Goal: Task Accomplishment & Management: Manage account settings

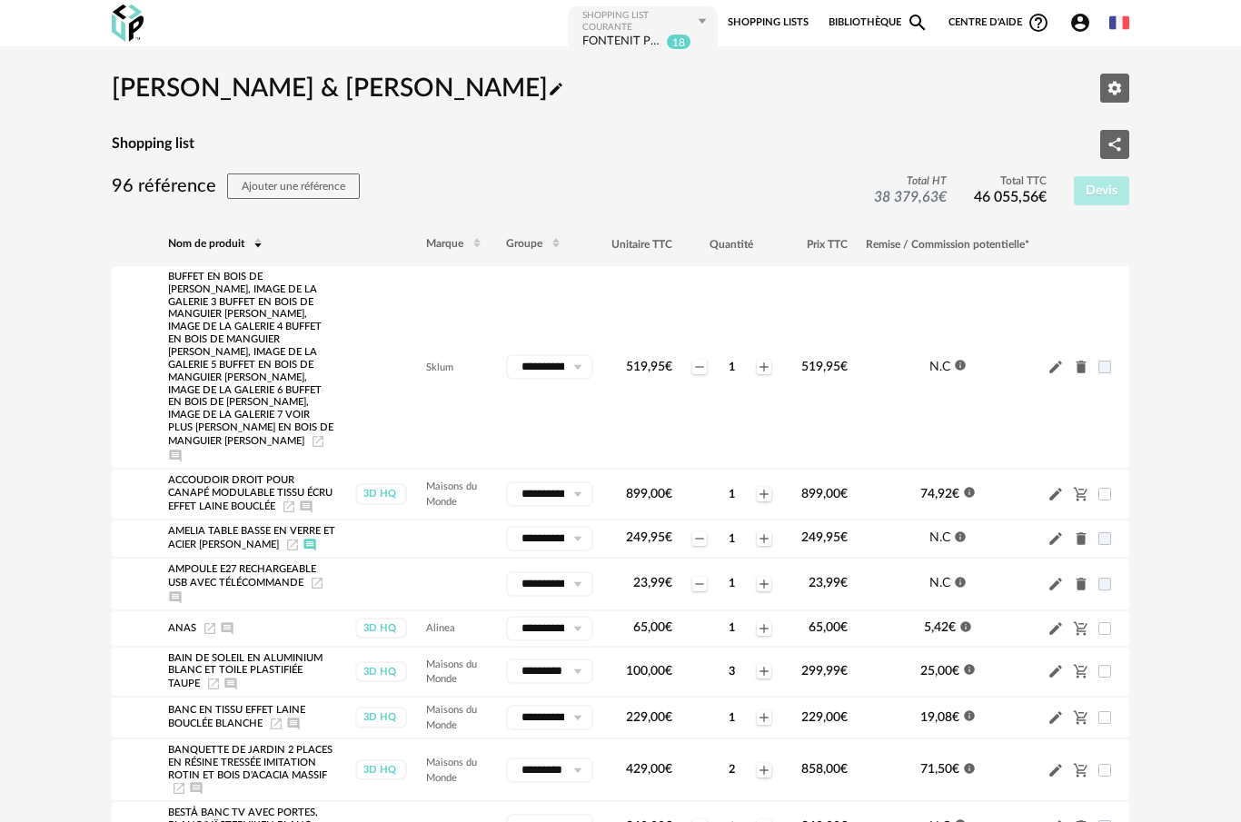
click at [661, 22] on div "Shopping List courante" at bounding box center [640, 22] width 114 height 24
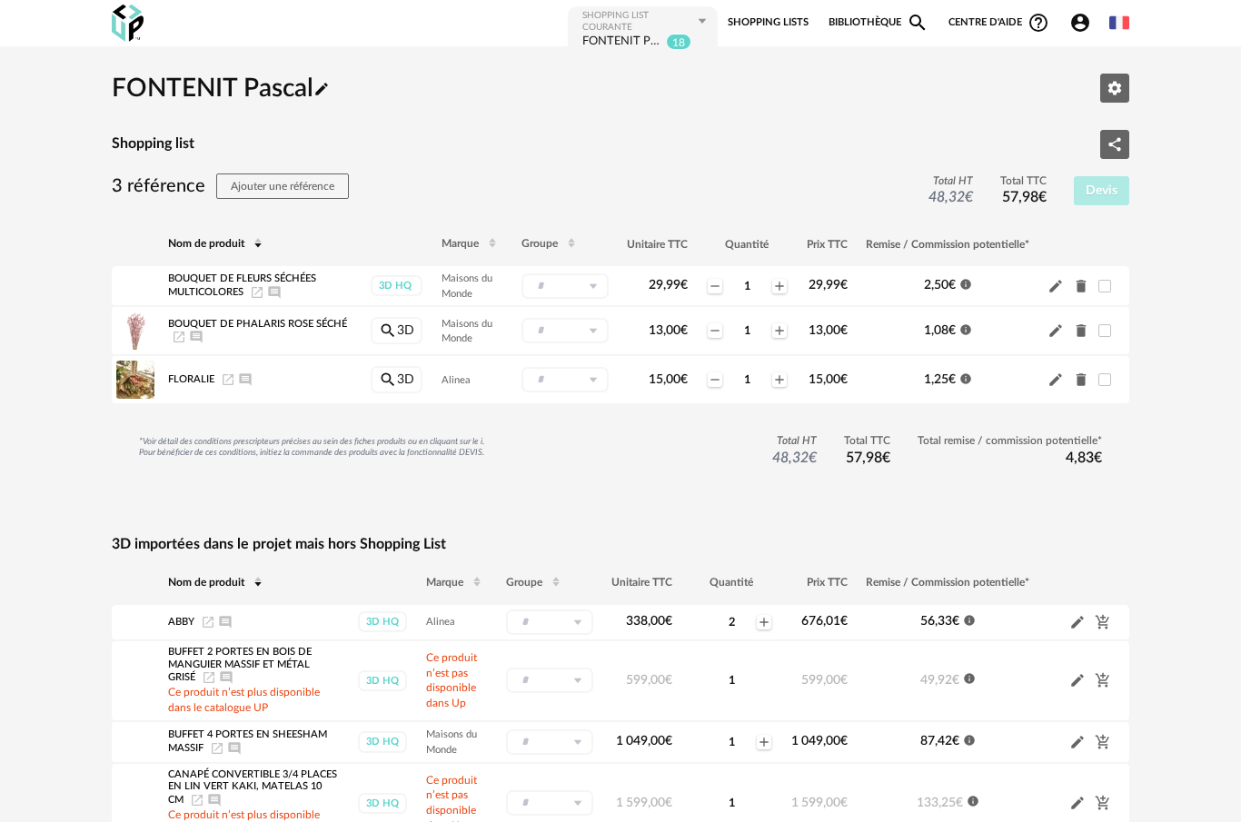
click at [761, 30] on link "Shopping Lists" at bounding box center [768, 23] width 81 height 36
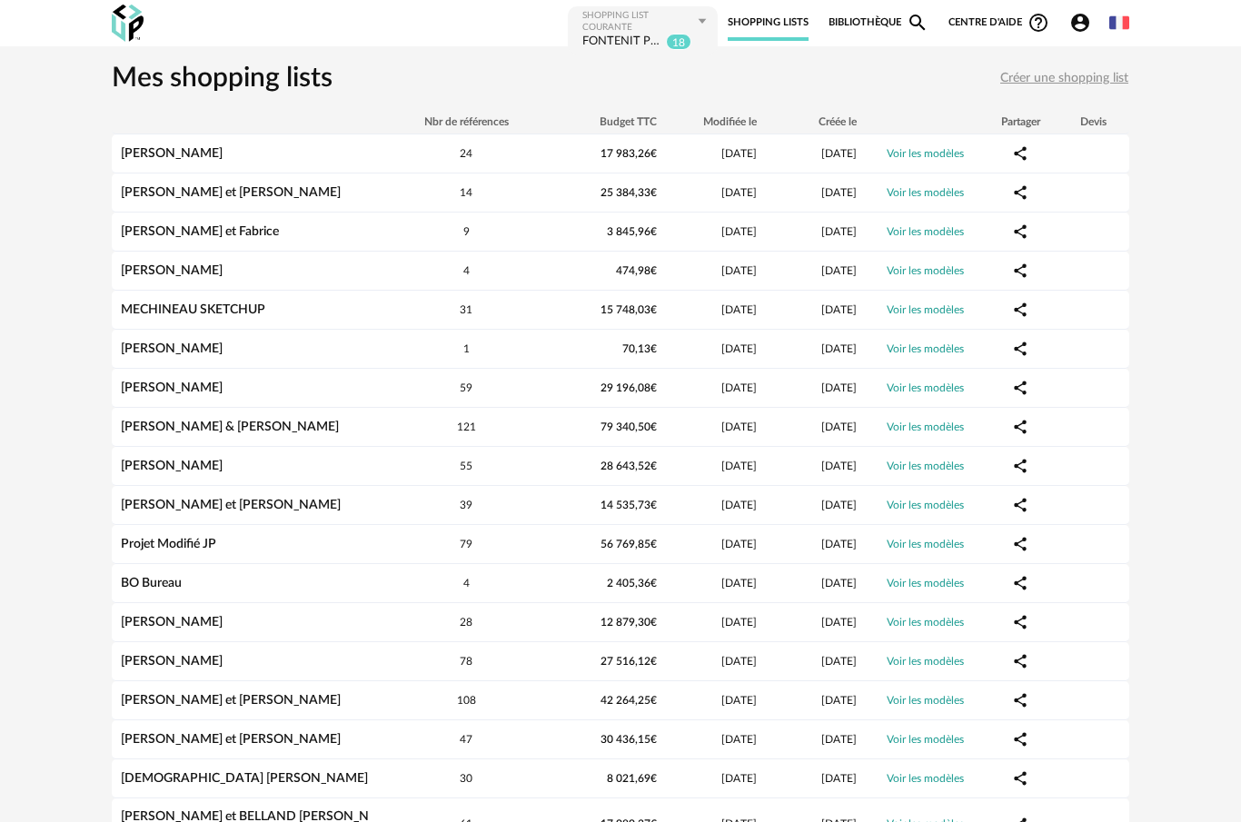
click at [220, 387] on link "[PERSON_NAME]" at bounding box center [172, 388] width 102 height 13
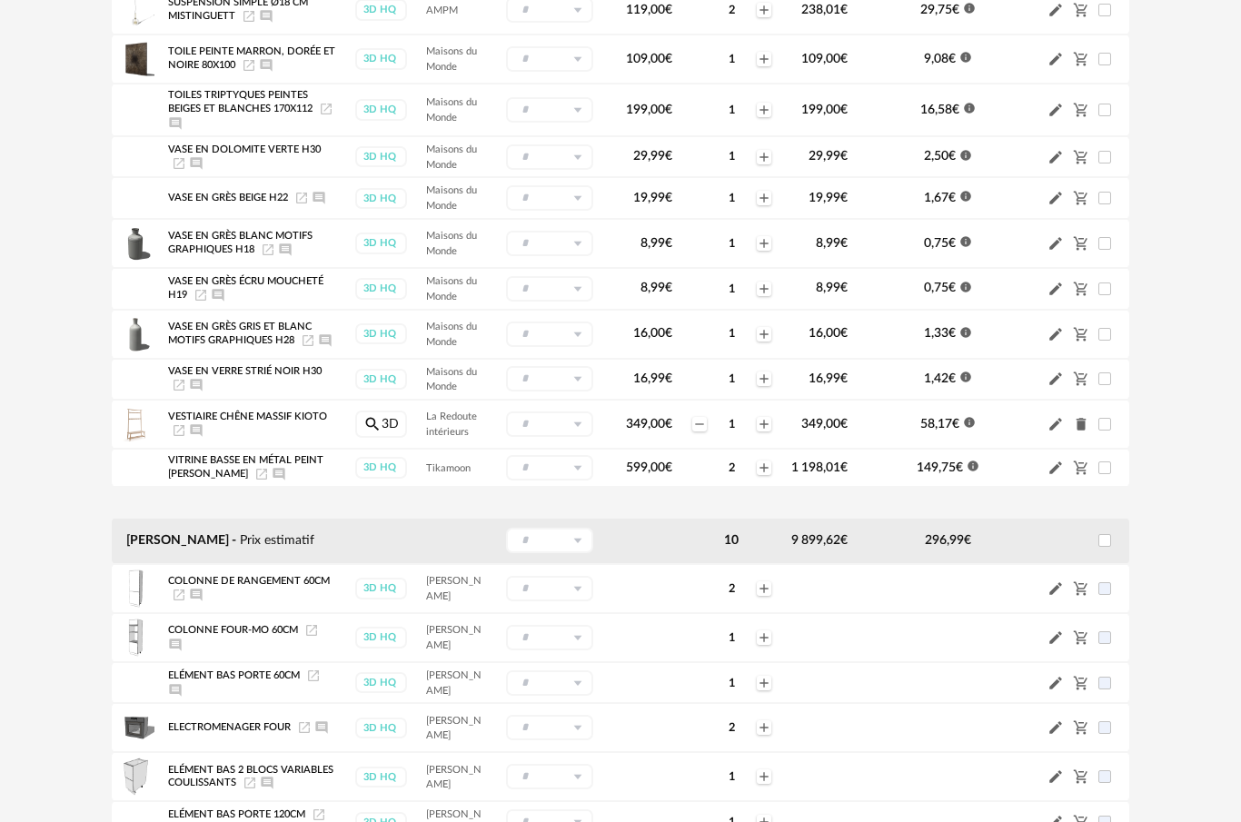
scroll to position [2525, 0]
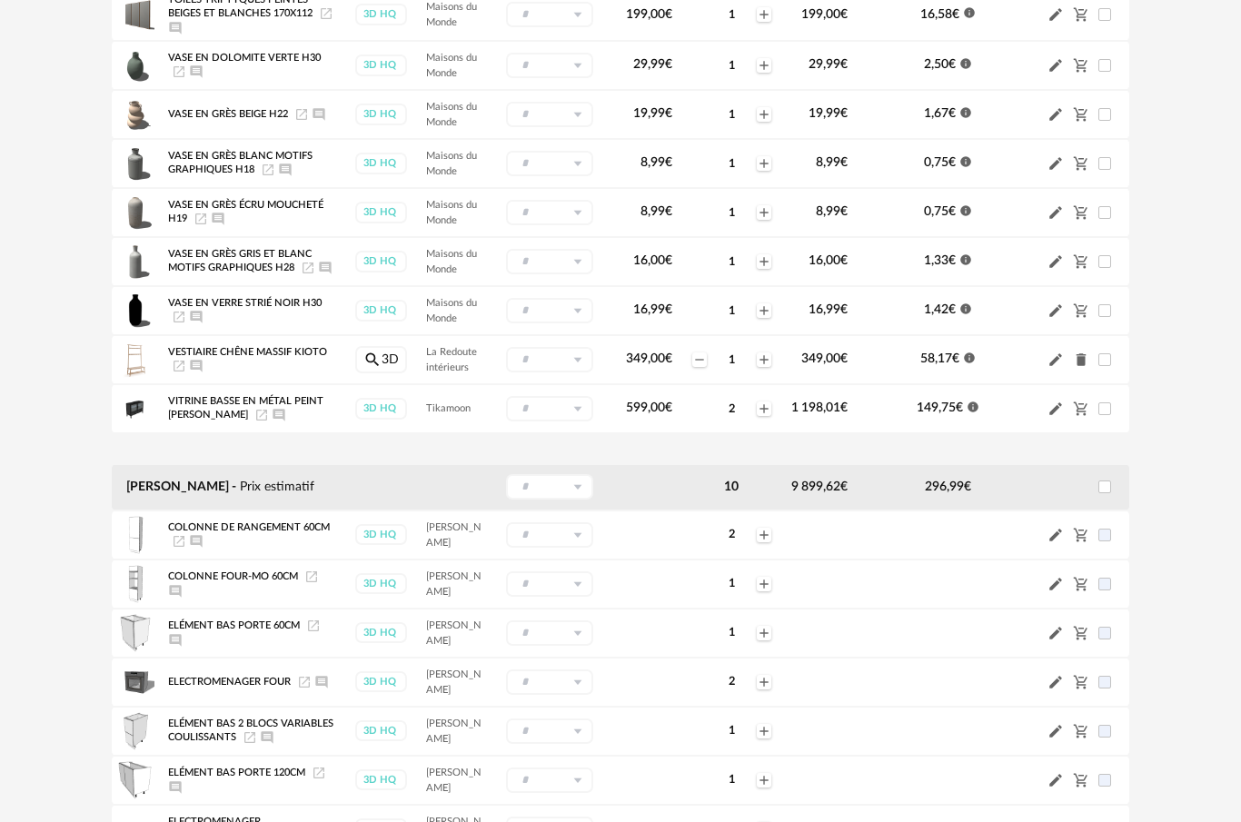
click at [1077, 538] on icon "Cart Minus icon" at bounding box center [1081, 535] width 16 height 16
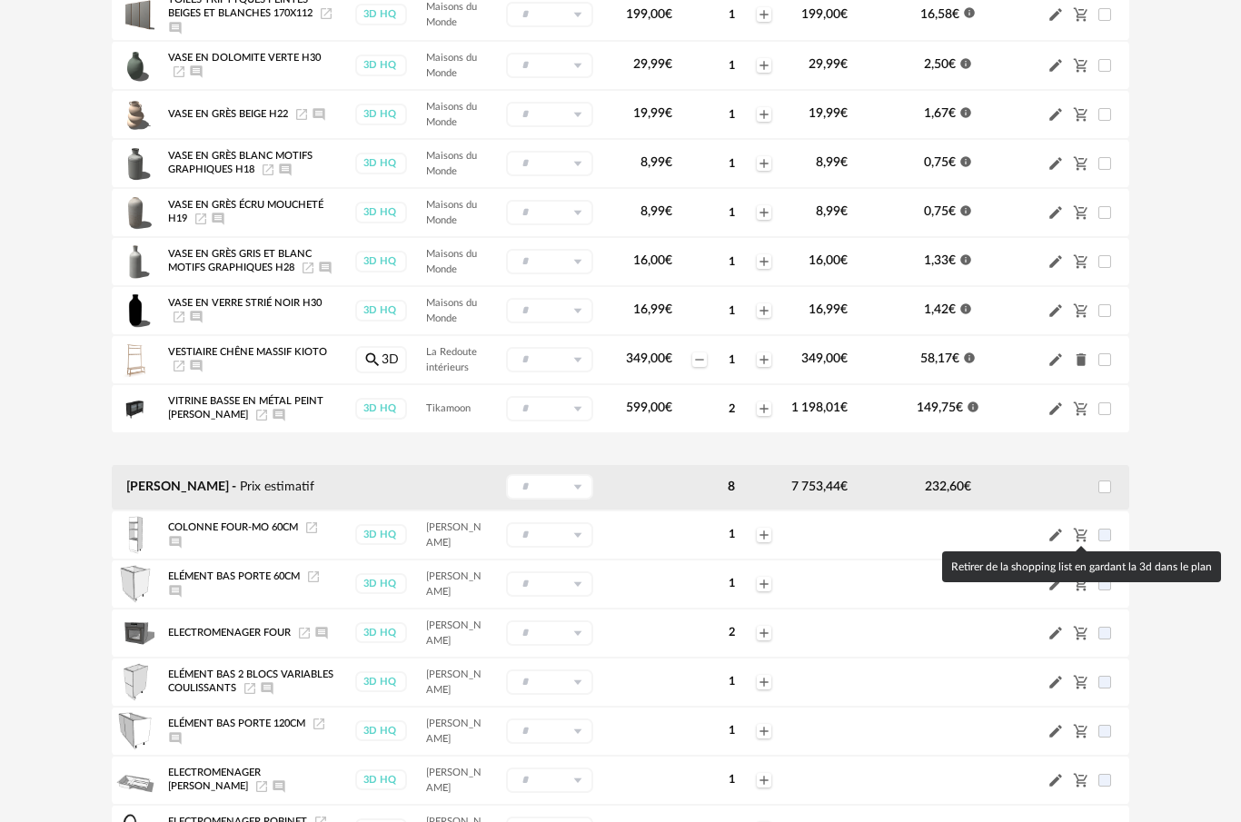
click at [1088, 533] on icon "Cart Minus icon" at bounding box center [1081, 535] width 16 height 16
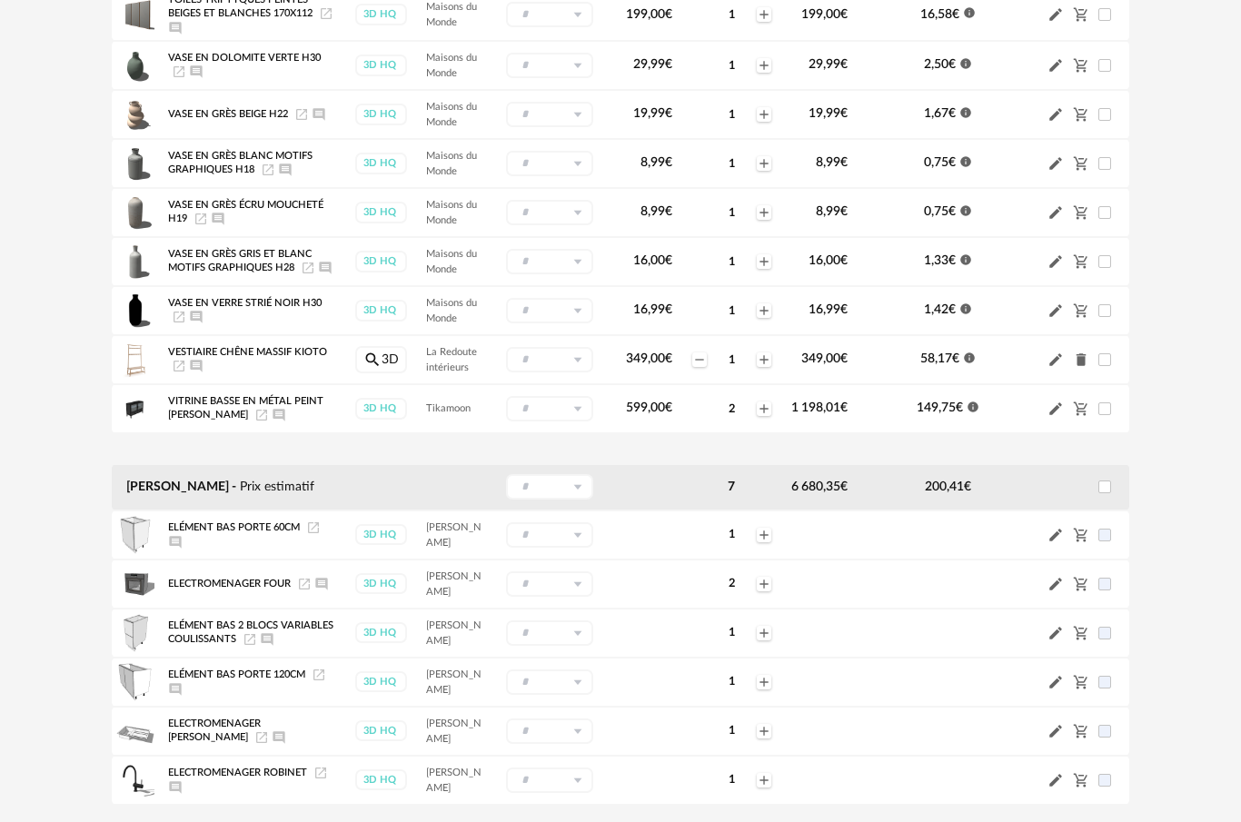
click at [1087, 537] on icon "Cart Minus icon" at bounding box center [1081, 535] width 16 height 16
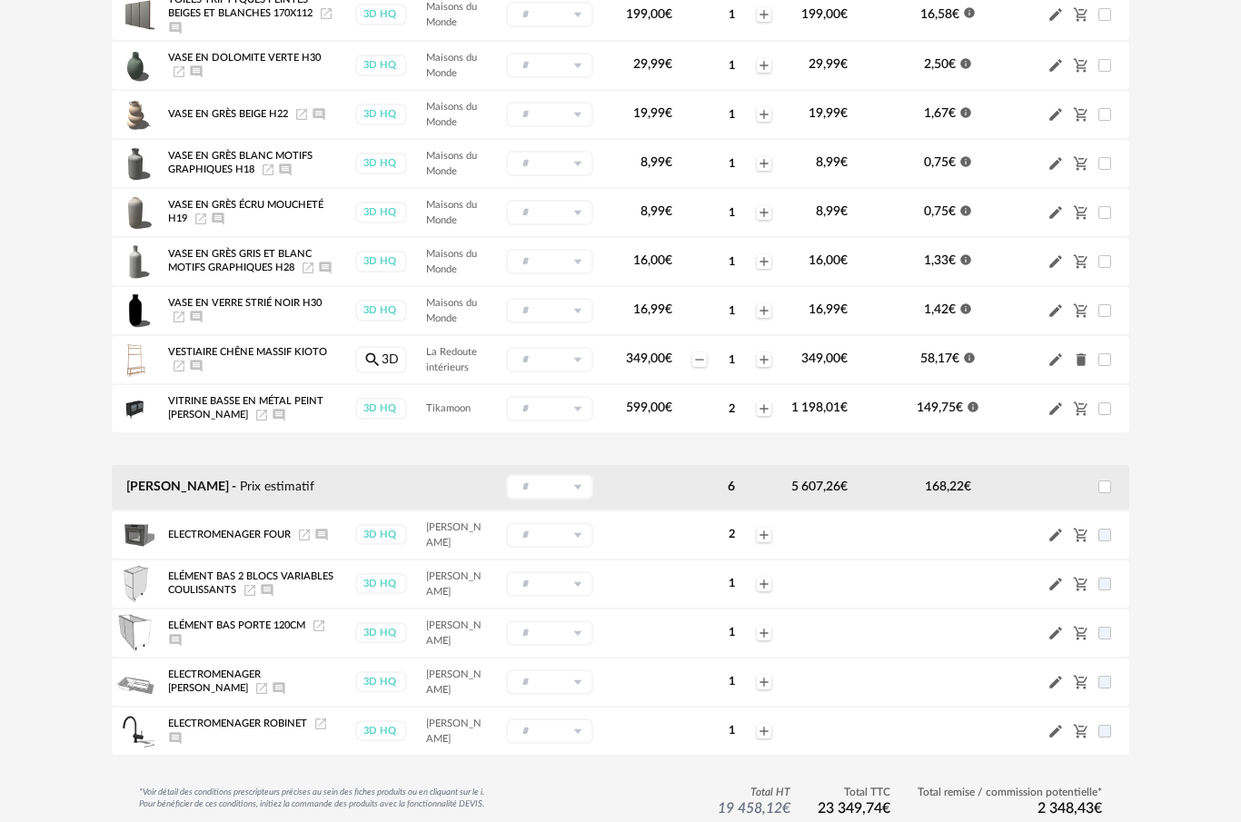
click at [1084, 529] on icon "Cart Minus icon" at bounding box center [1081, 535] width 16 height 16
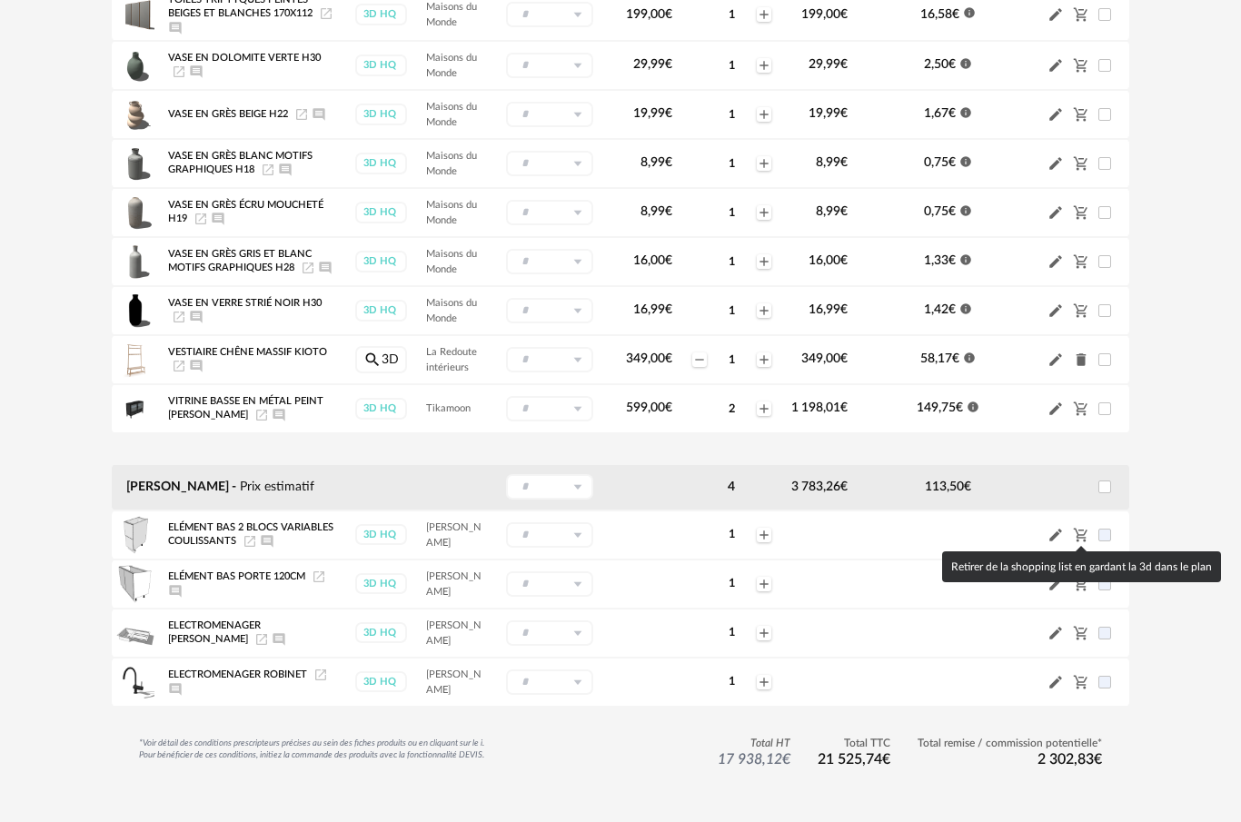
click at [1085, 531] on icon "Cart Minus icon" at bounding box center [1081, 535] width 16 height 16
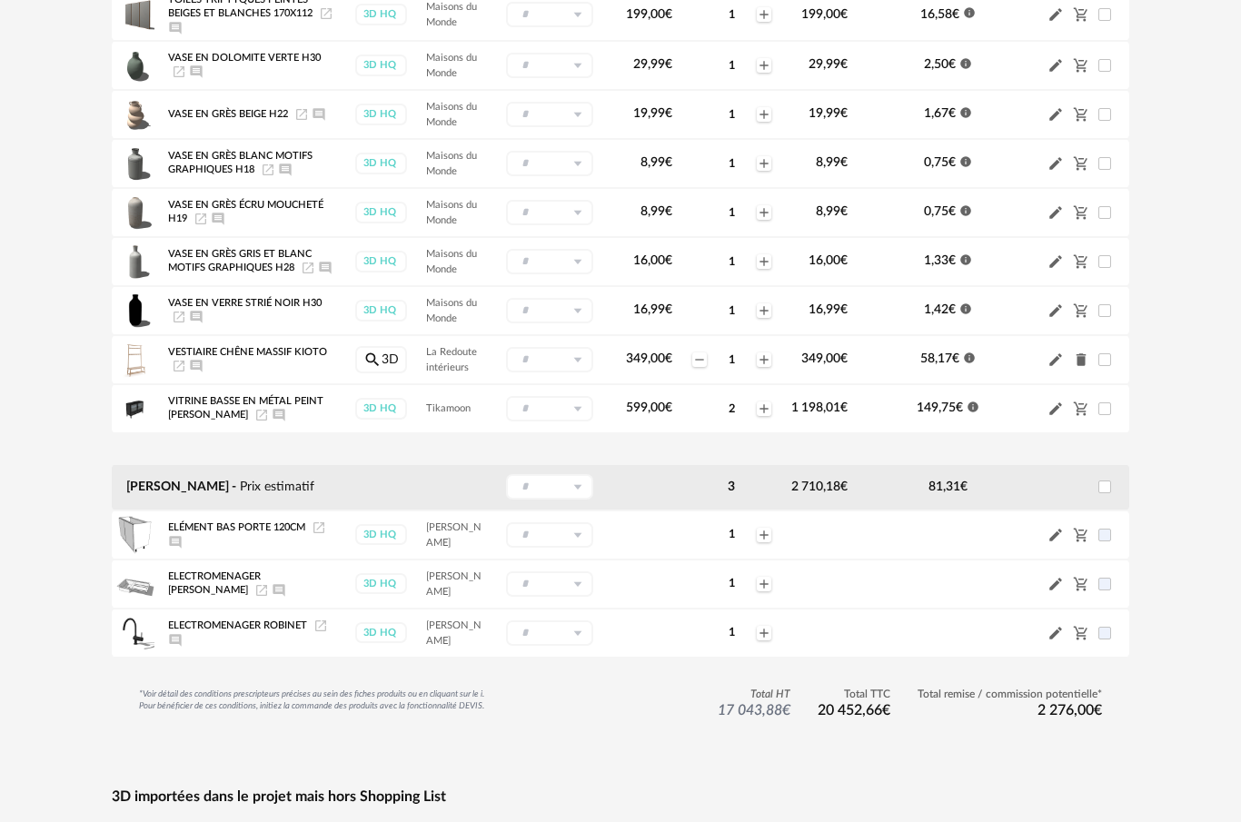
click at [1079, 535] on icon "Cart Minus icon" at bounding box center [1081, 535] width 14 height 14
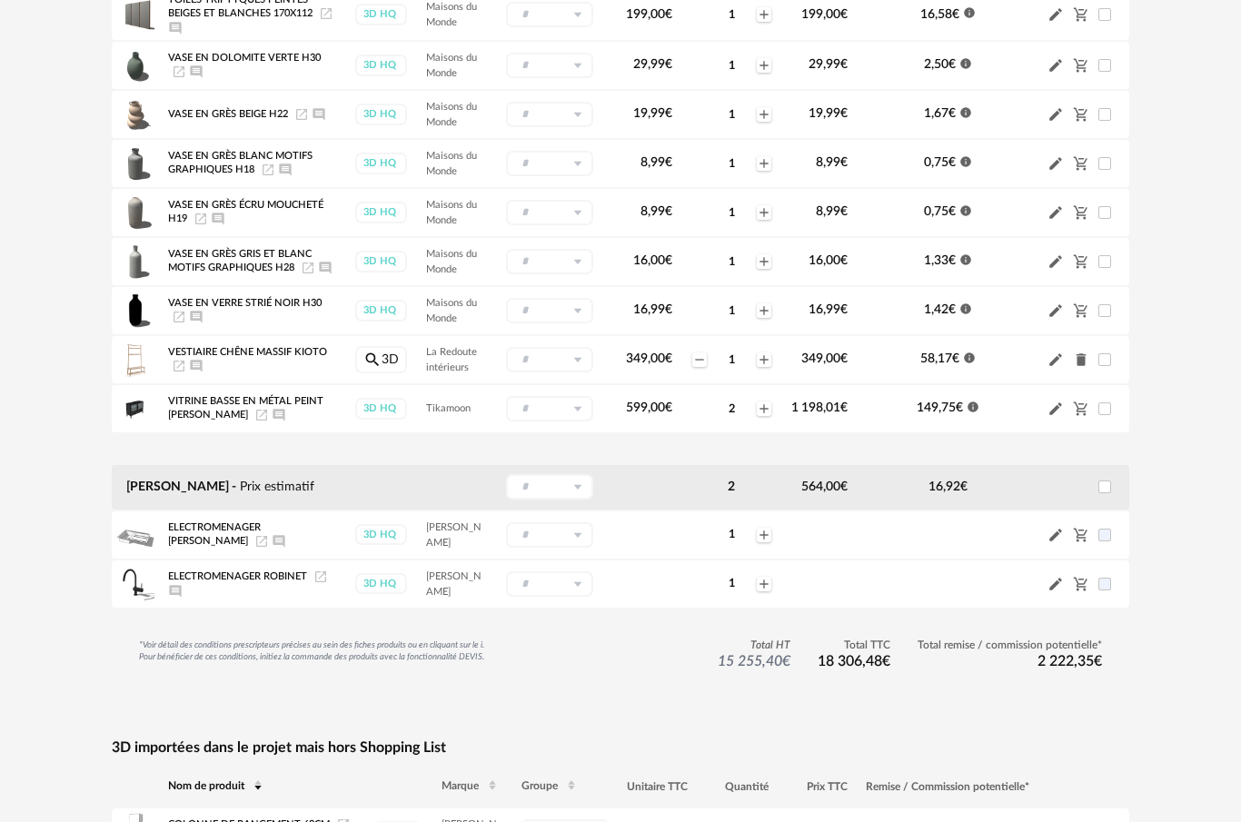
click at [1081, 527] on icon "Cart Minus icon" at bounding box center [1081, 535] width 16 height 16
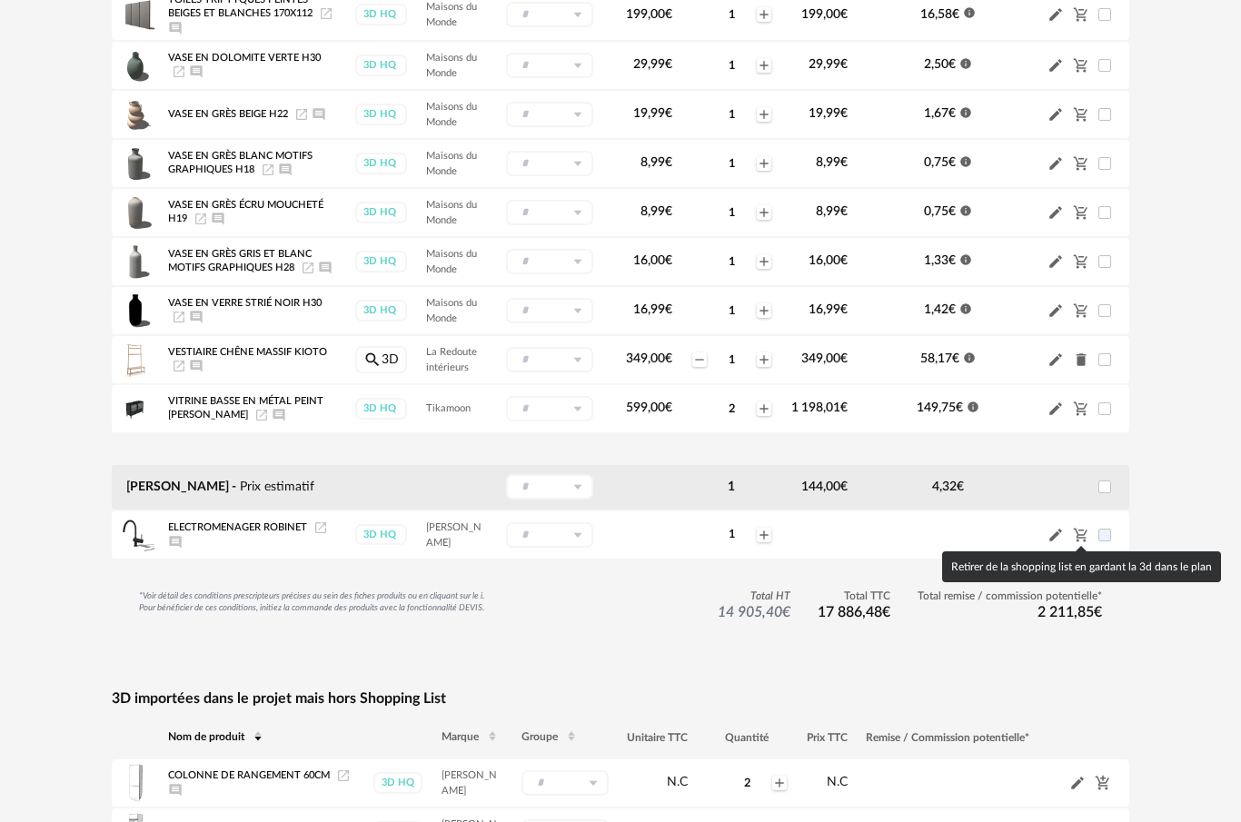
click at [1085, 531] on icon "Cart Minus icon" at bounding box center [1081, 535] width 16 height 16
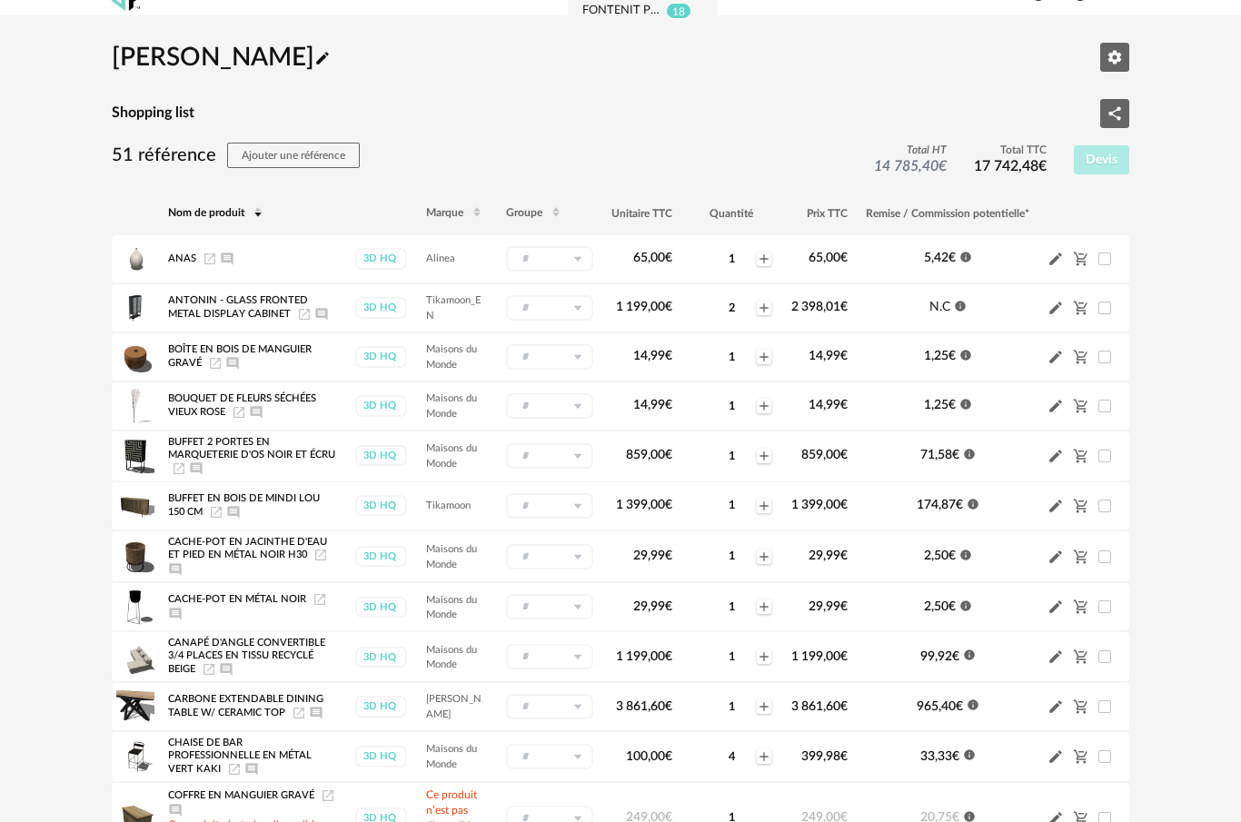
scroll to position [0, 0]
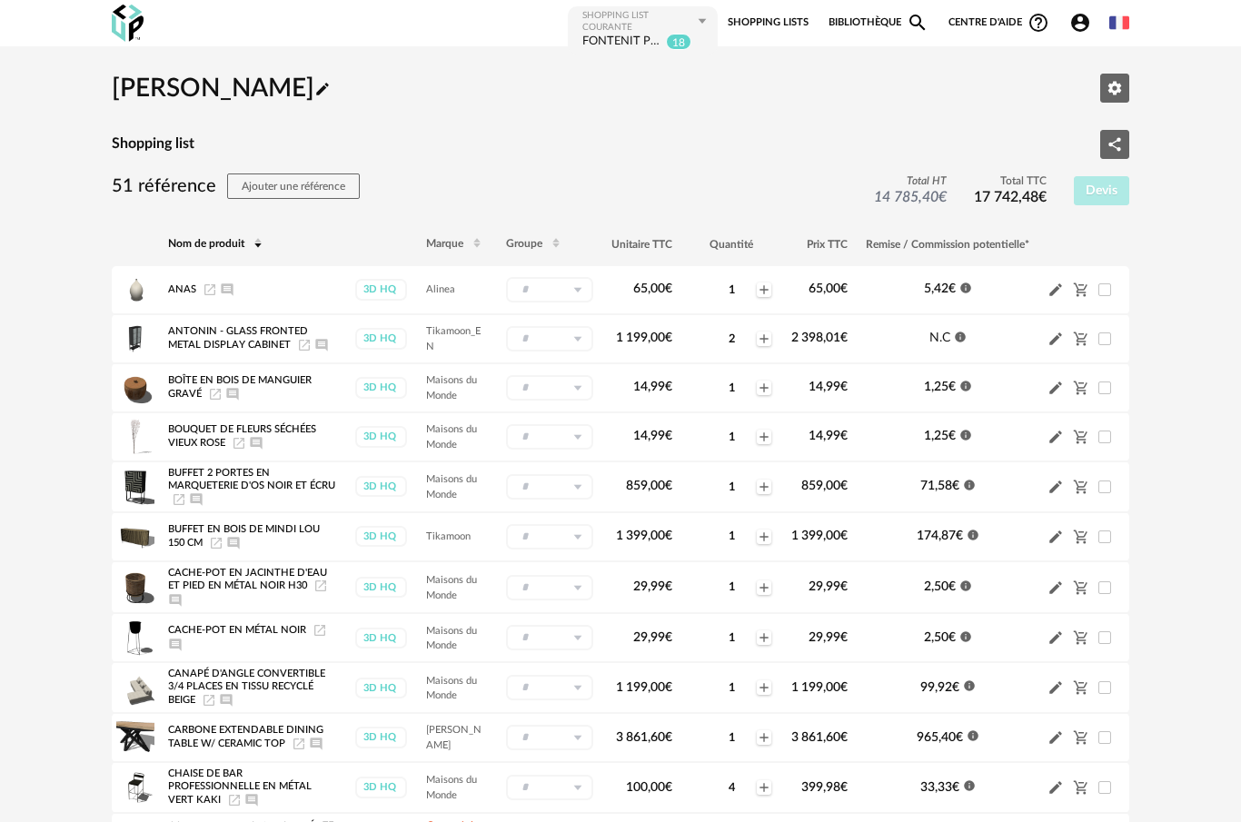
click at [1121, 133] on button "Share Variant icon" at bounding box center [1115, 144] width 29 height 29
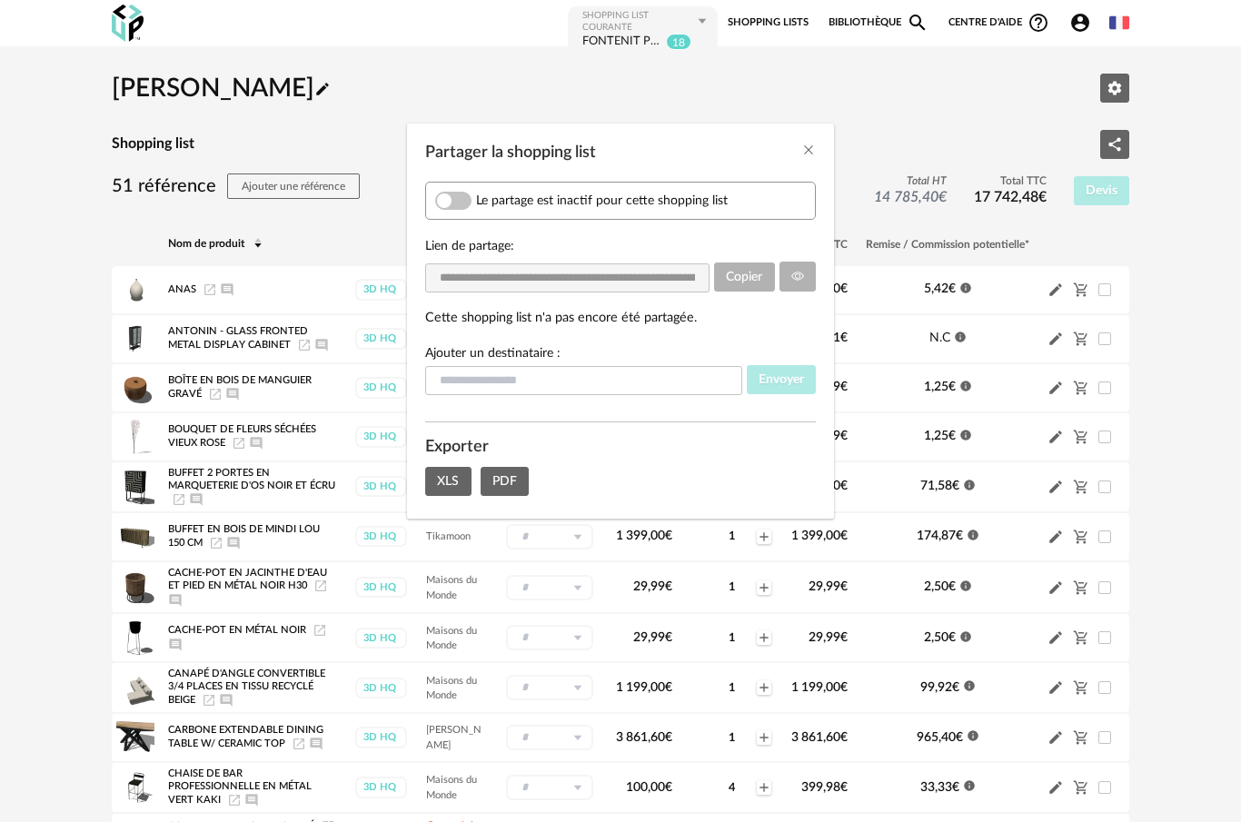
click at [469, 204] on span "Partager la shopping list" at bounding box center [453, 201] width 36 height 18
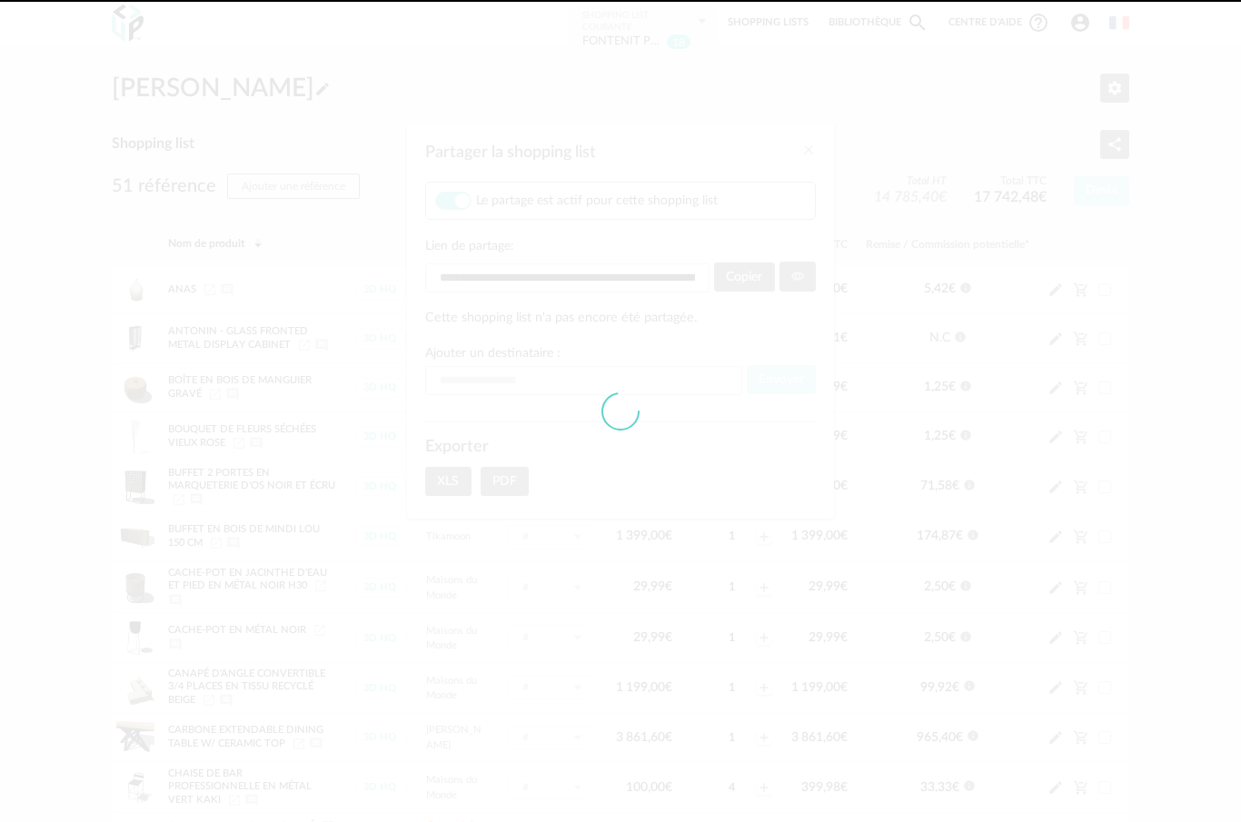
click at [744, 284] on div at bounding box center [620, 411] width 1241 height 822
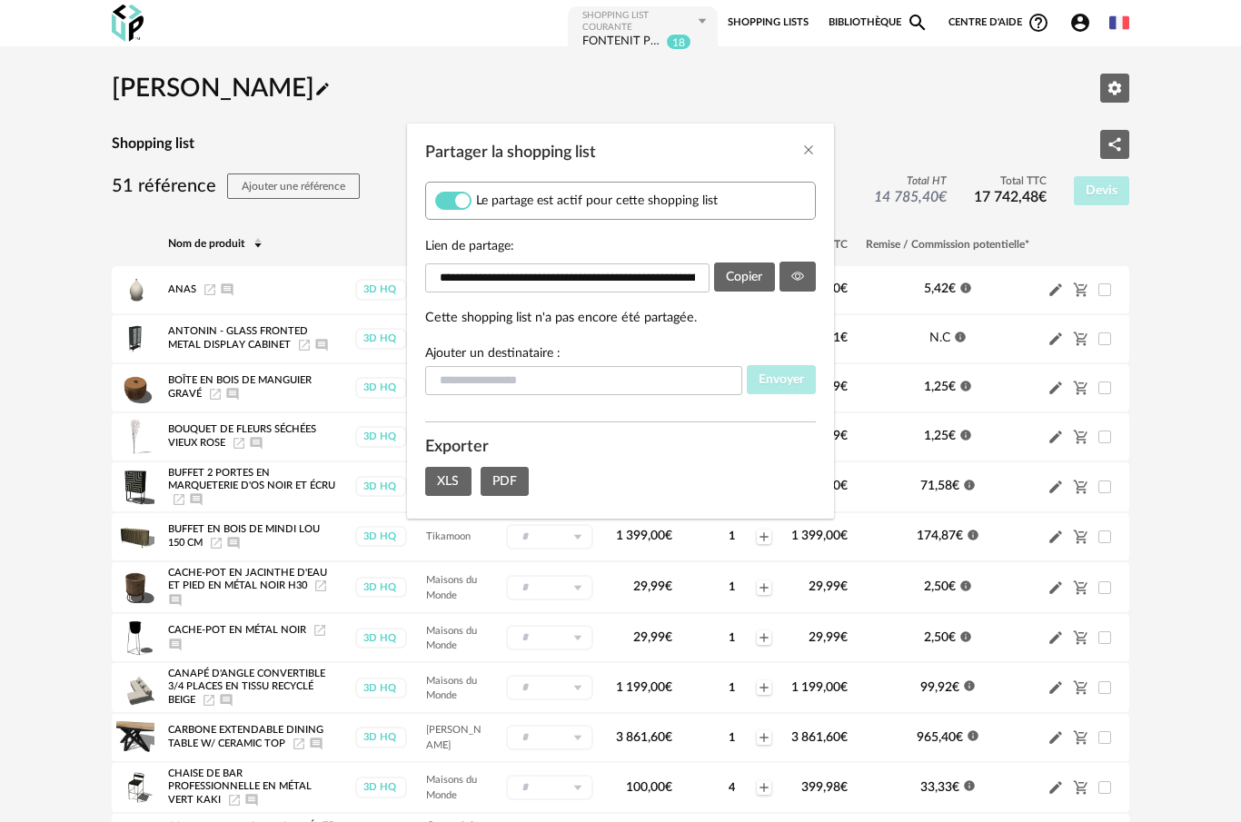
click at [749, 277] on button "Copier" at bounding box center [744, 277] width 61 height 29
